Goal: Find specific page/section: Find specific page/section

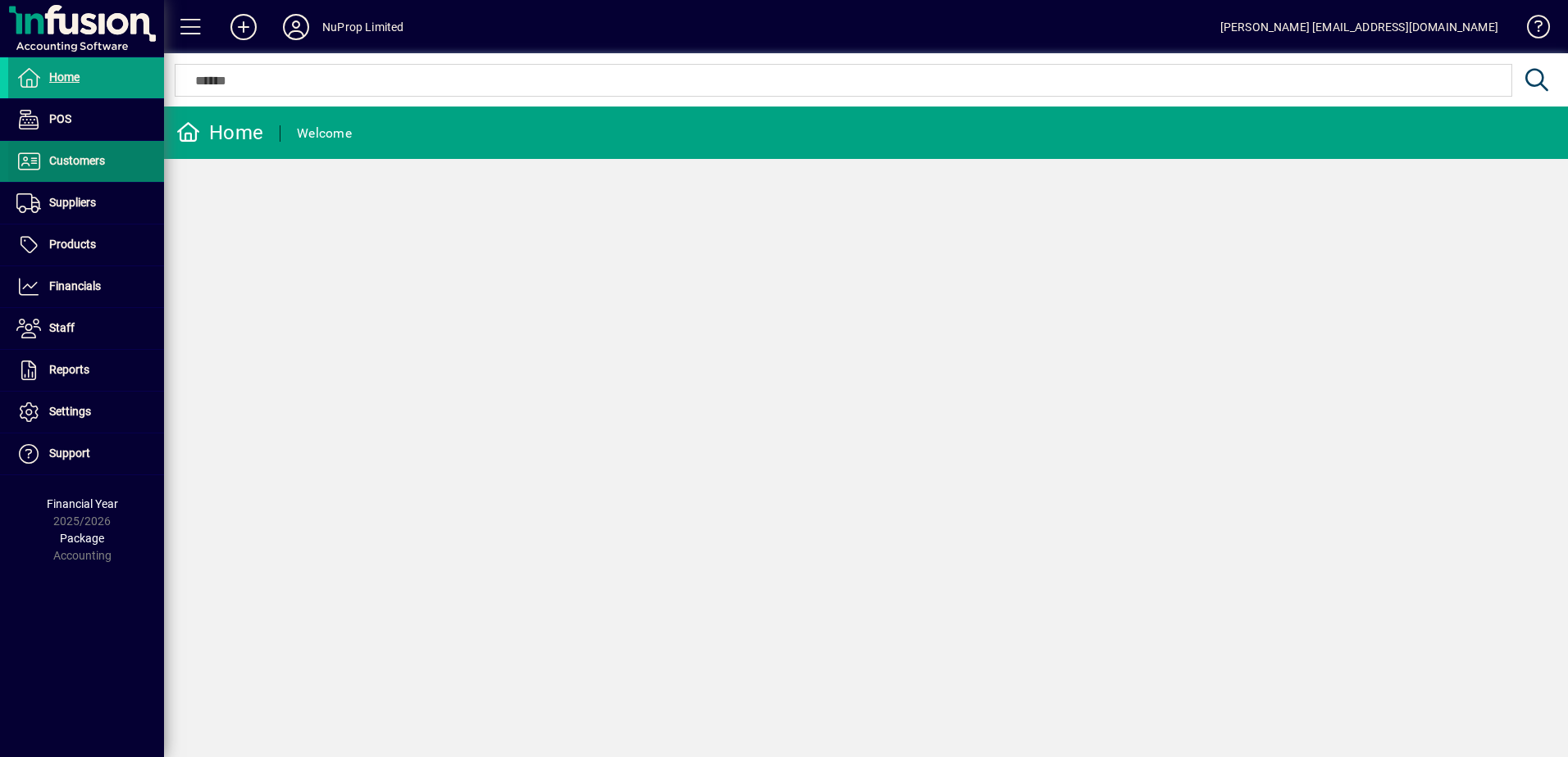
click at [94, 180] on span at bounding box center [86, 161] width 156 height 39
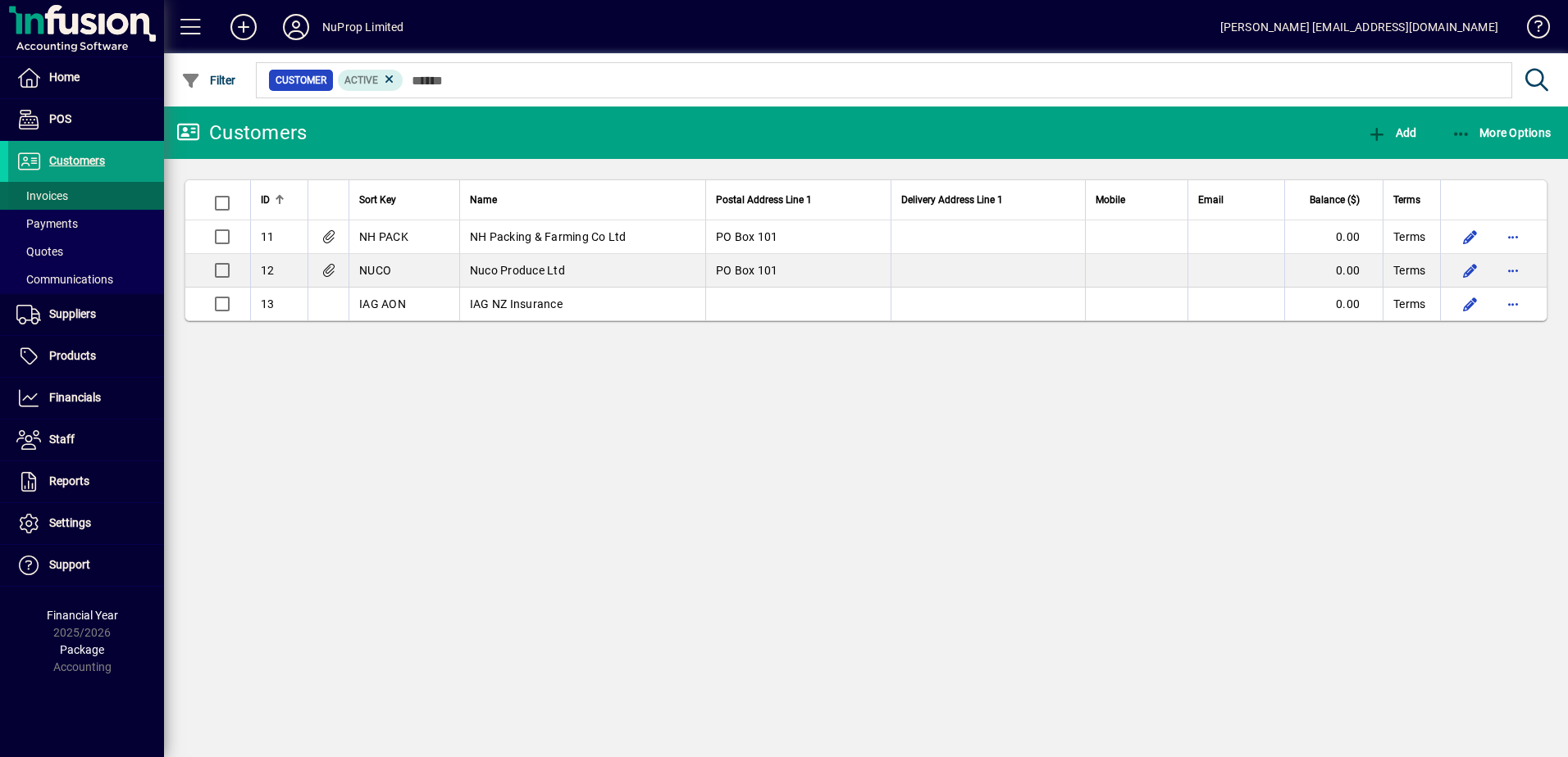
click at [49, 196] on span "Invoices" at bounding box center [42, 196] width 51 height 13
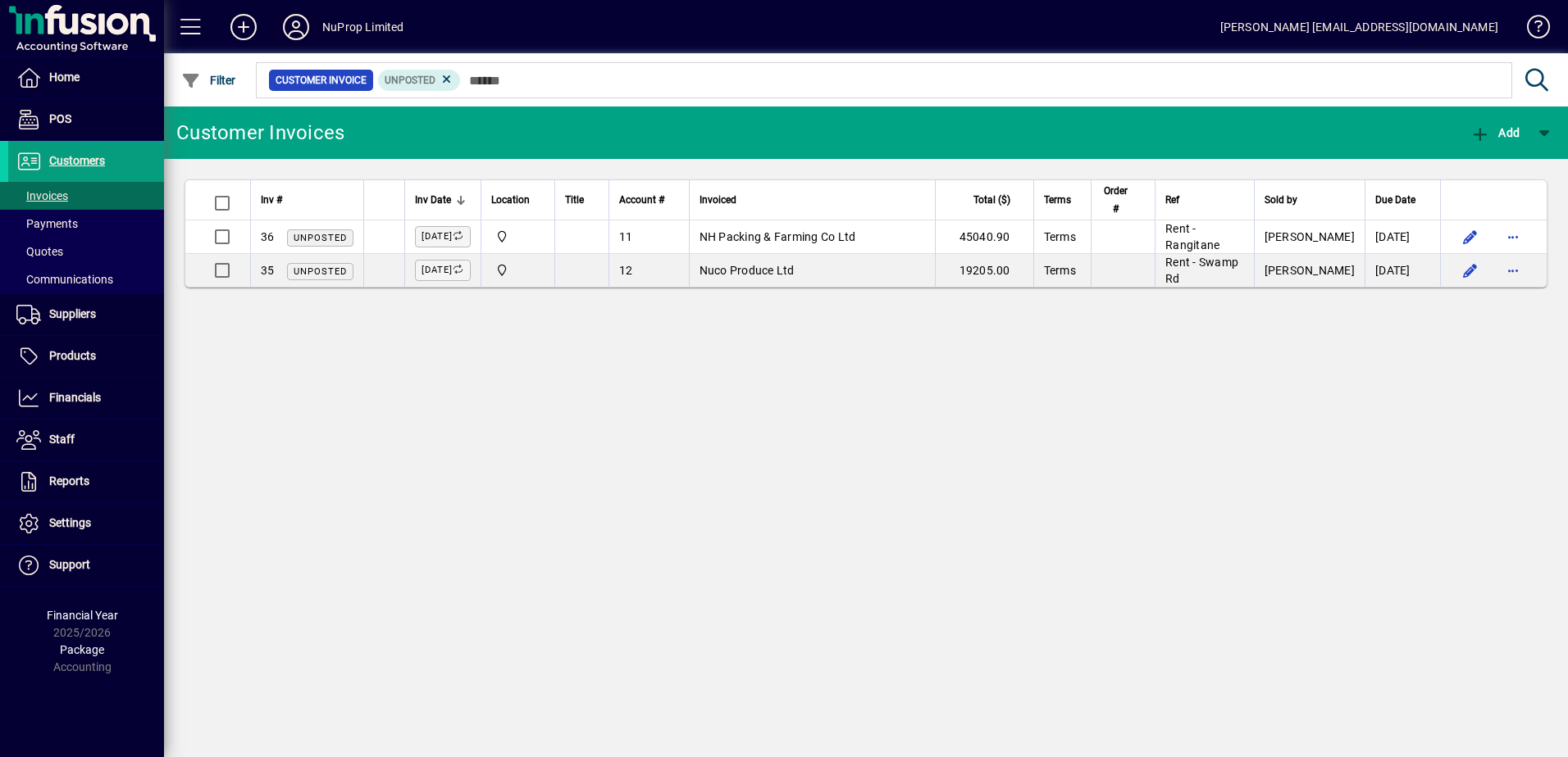
click at [305, 27] on icon at bounding box center [296, 27] width 32 height 27
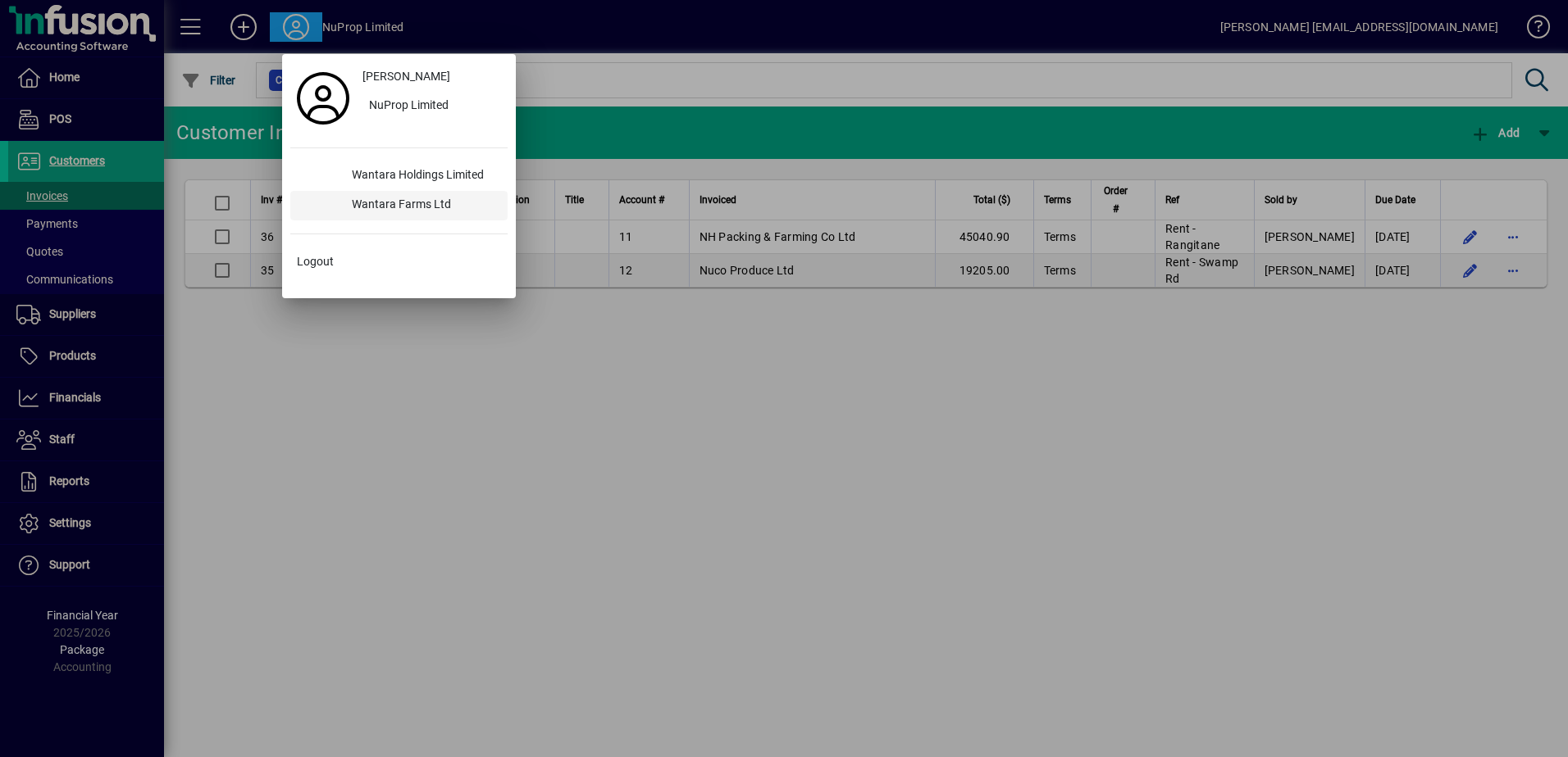
click at [419, 203] on div "Wantara Farms Ltd" at bounding box center [423, 206] width 169 height 30
